Goal: Task Accomplishment & Management: Complete application form

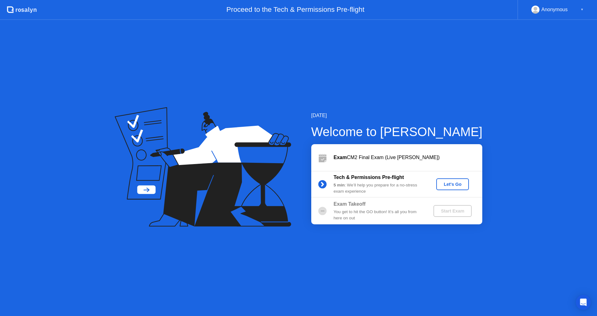
click at [445, 184] on div "Let's Go" at bounding box center [452, 184] width 28 height 5
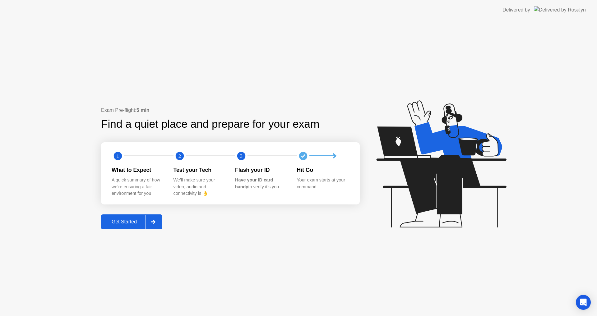
click at [157, 225] on div at bounding box center [152, 222] width 15 height 14
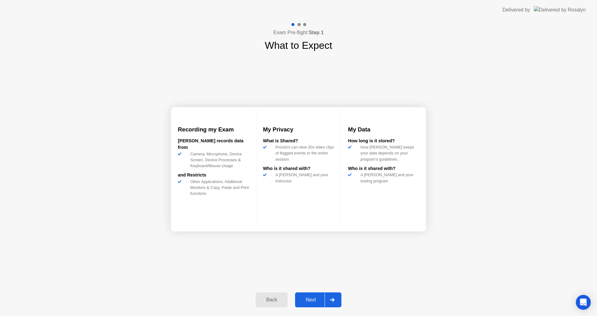
click at [335, 298] on div at bounding box center [331, 300] width 15 height 14
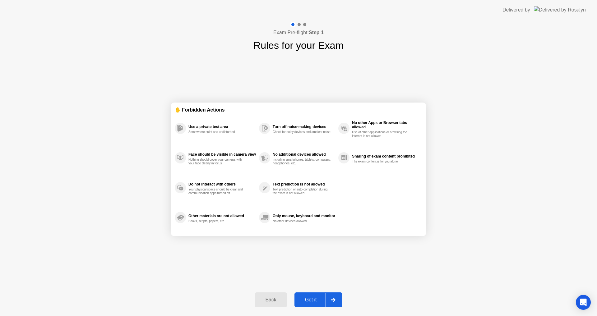
click at [335, 298] on div at bounding box center [332, 300] width 15 height 14
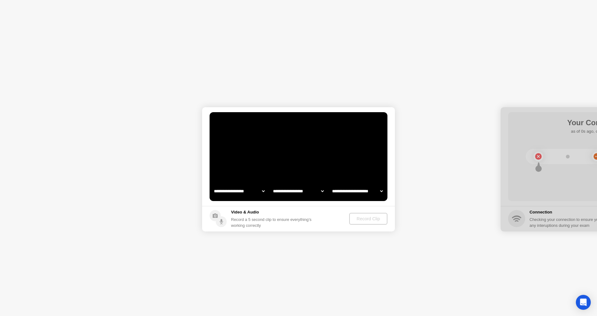
select select "**********"
select select "*******"
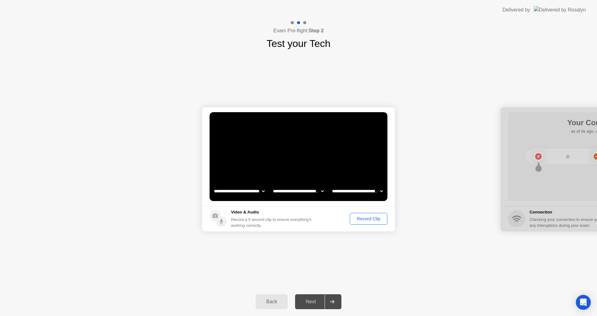
click at [374, 220] on div "Record Clip" at bounding box center [368, 218] width 33 height 5
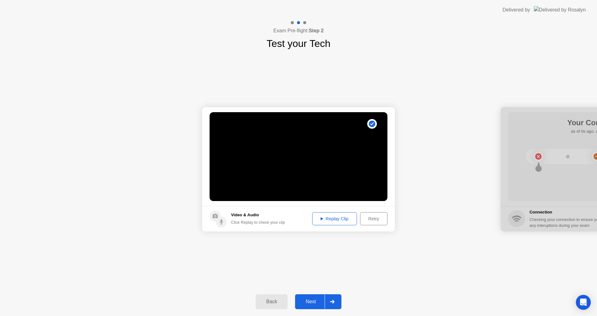
click at [337, 222] on button "Replay Clip" at bounding box center [334, 218] width 45 height 13
click at [321, 300] on div "Next" at bounding box center [311, 302] width 28 height 6
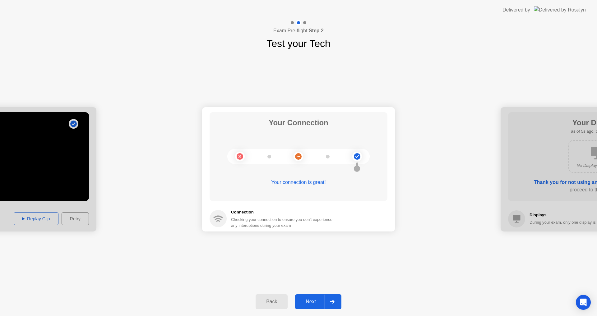
click at [333, 302] on icon at bounding box center [332, 302] width 4 height 4
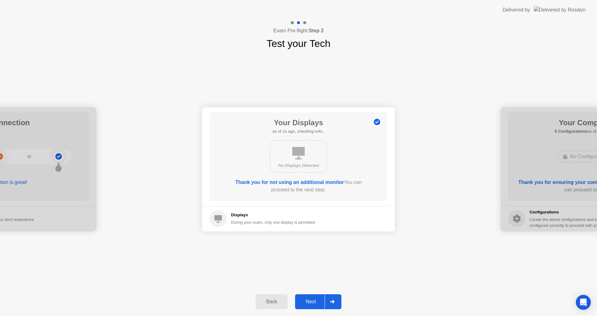
click at [331, 302] on icon at bounding box center [332, 302] width 5 height 4
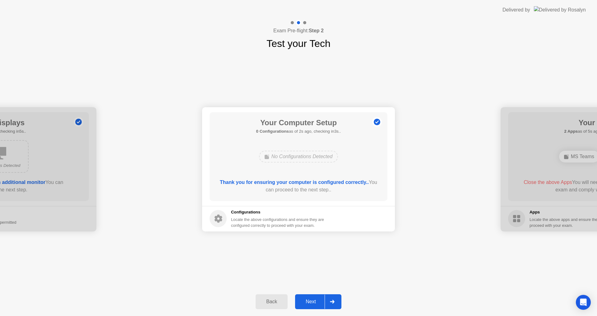
click at [331, 302] on icon at bounding box center [332, 302] width 5 height 4
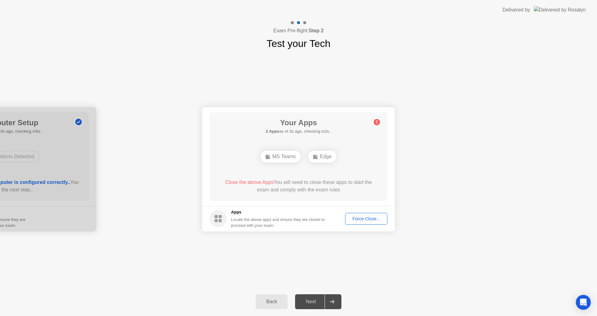
click at [290, 158] on div "MS Teams" at bounding box center [280, 157] width 40 height 12
click at [374, 221] on div "Force Close..." at bounding box center [366, 218] width 38 height 5
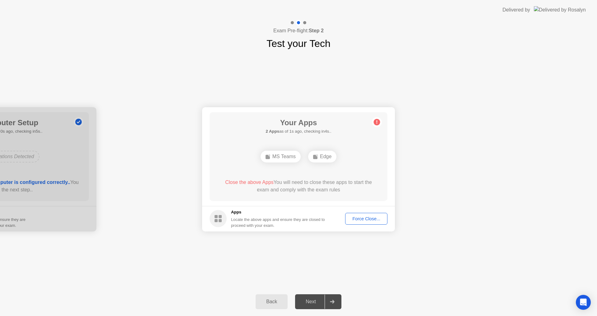
click at [331, 304] on div at bounding box center [331, 302] width 15 height 14
click at [368, 221] on div "Force Close..." at bounding box center [366, 218] width 38 height 5
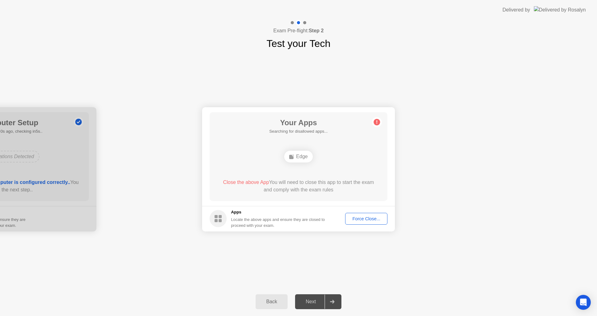
click at [356, 221] on div "Force Close..." at bounding box center [366, 218] width 38 height 5
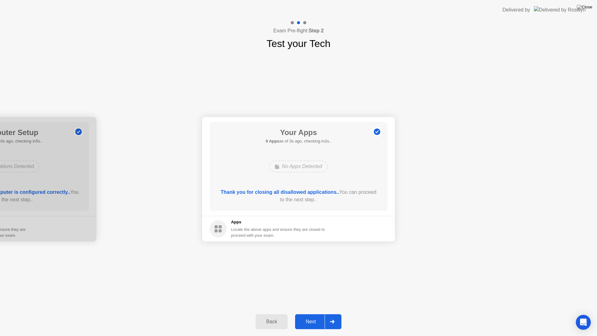
click at [338, 316] on div at bounding box center [331, 321] width 15 height 14
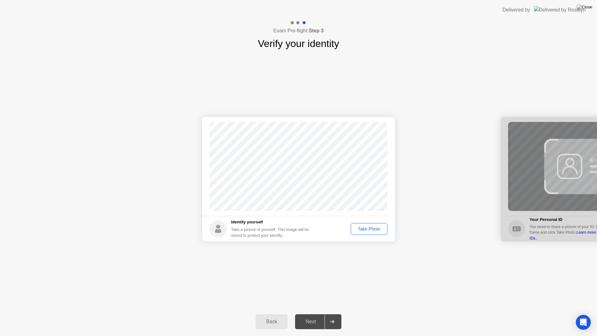
click at [376, 227] on div "Take Photo" at bounding box center [369, 228] width 32 height 5
click at [377, 227] on div "Retake" at bounding box center [373, 228] width 24 height 5
click at [376, 227] on div "Take Photo" at bounding box center [369, 228] width 32 height 5
click at [380, 230] on div "Retake" at bounding box center [373, 228] width 24 height 5
click at [332, 316] on icon at bounding box center [332, 321] width 4 height 4
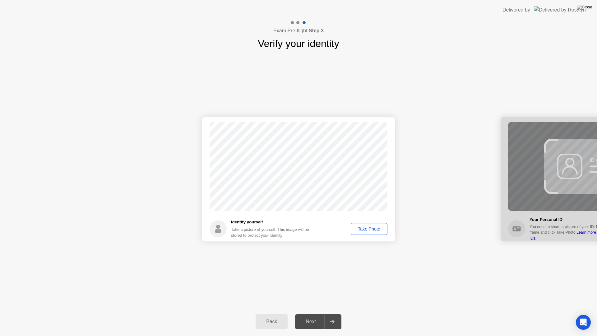
click at [364, 229] on div "Take Photo" at bounding box center [369, 228] width 32 height 5
click at [334, 316] on icon at bounding box center [332, 321] width 4 height 4
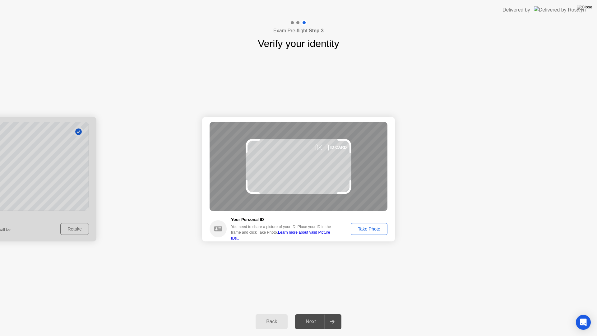
click at [365, 231] on div "Take Photo" at bounding box center [369, 228] width 32 height 5
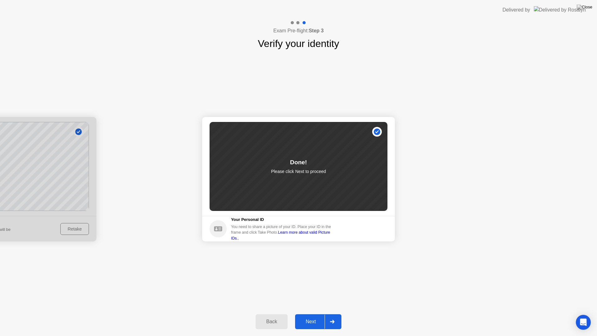
click at [335, 316] on div at bounding box center [331, 321] width 15 height 14
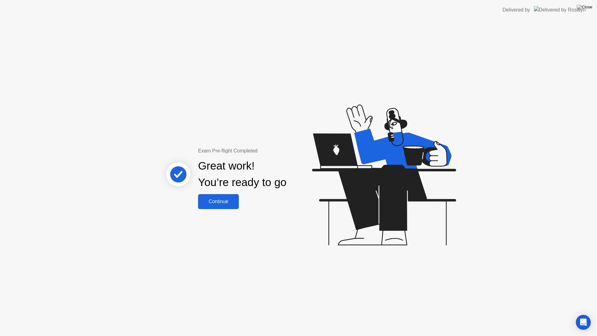
click at [222, 206] on button "Continue" at bounding box center [218, 201] width 41 height 15
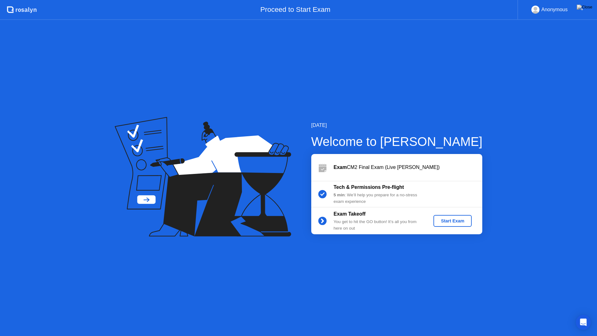
click at [448, 219] on div "Start Exam" at bounding box center [452, 220] width 33 height 5
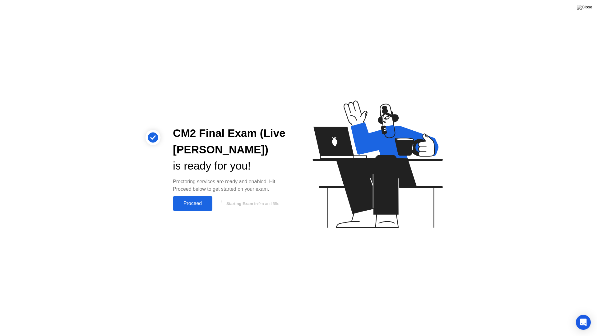
click at [200, 203] on div "Proceed" at bounding box center [193, 203] width 36 height 6
